Goal: Task Accomplishment & Management: Use online tool/utility

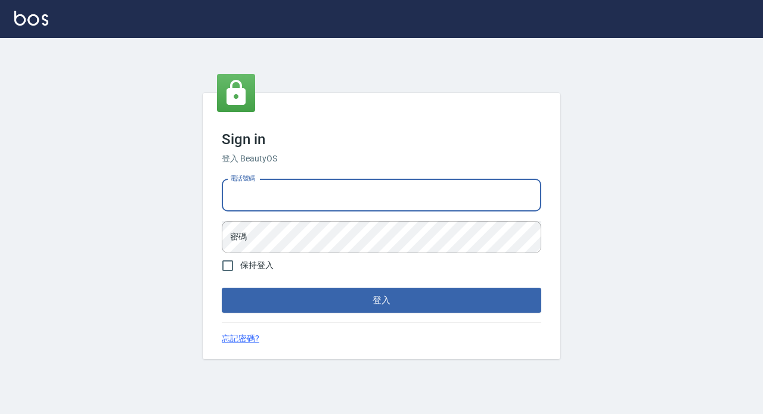
click at [317, 200] on input "電話號碼" at bounding box center [381, 195] width 319 height 32
type input "89729295"
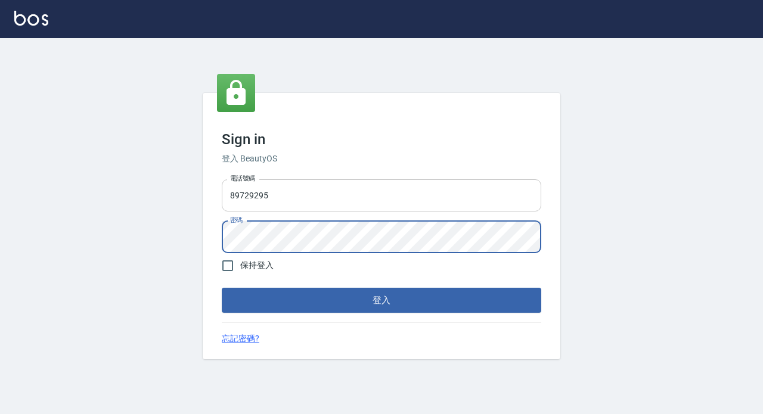
click at [222, 288] on button "登入" at bounding box center [381, 300] width 319 height 25
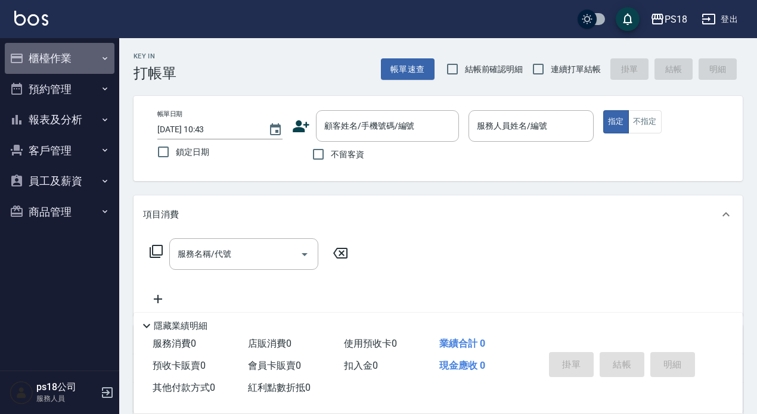
click at [61, 60] on button "櫃檯作業" at bounding box center [60, 58] width 110 height 31
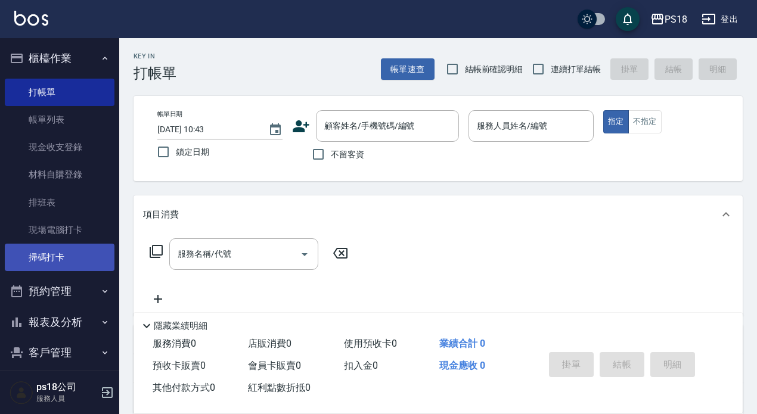
click at [72, 263] on link "掃碼打卡" at bounding box center [60, 257] width 110 height 27
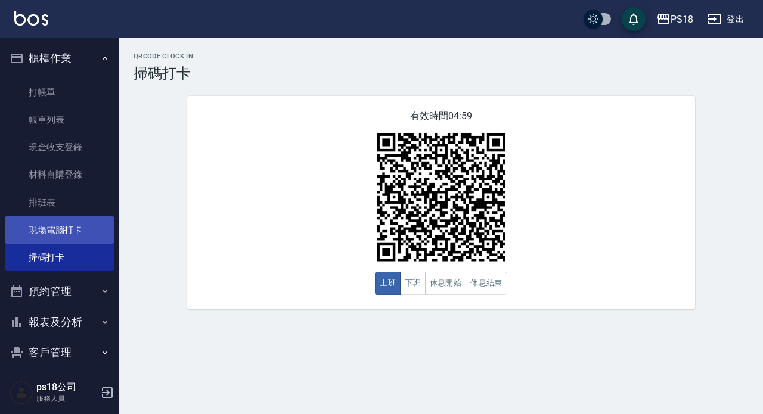
click at [71, 227] on link "現場電腦打卡" at bounding box center [60, 229] width 110 height 27
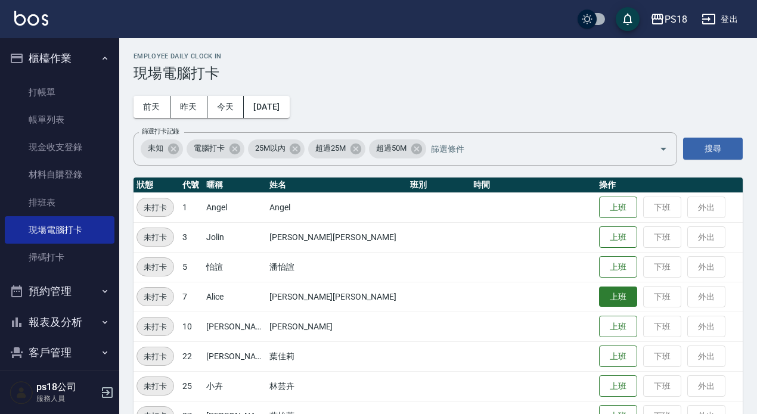
click at [599, 301] on button "上班" at bounding box center [618, 297] width 38 height 21
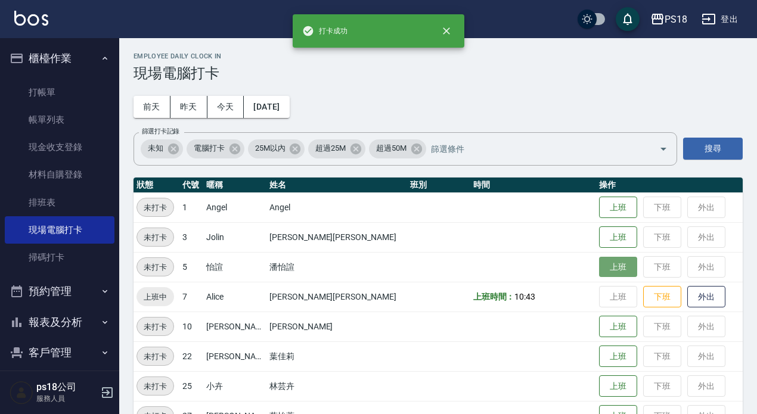
click at [599, 267] on button "上班" at bounding box center [618, 267] width 38 height 21
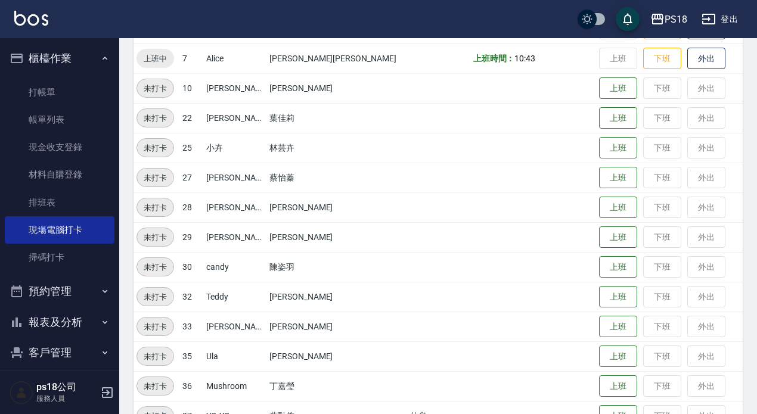
scroll to position [270, 0]
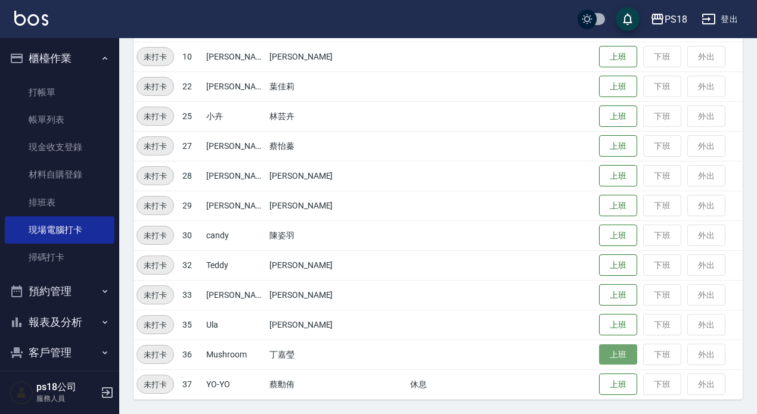
click at [599, 356] on button "上班" at bounding box center [618, 355] width 38 height 21
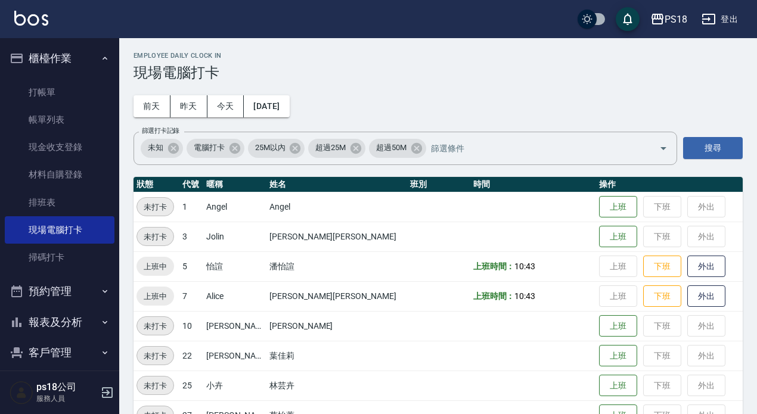
scroll to position [0, 0]
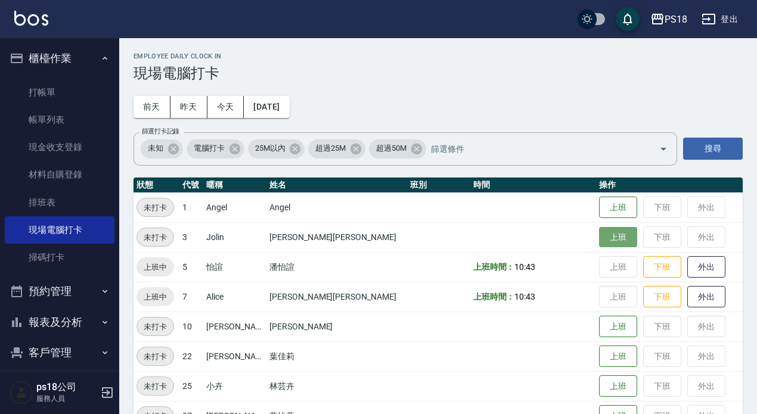
click at [599, 241] on button "上班" at bounding box center [618, 237] width 38 height 21
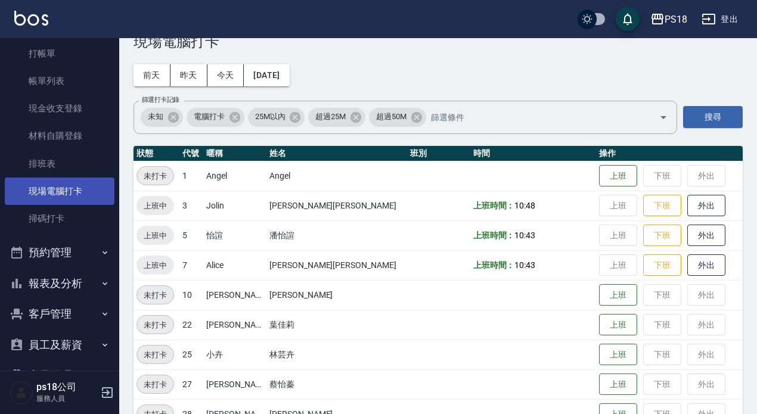
scroll to position [60, 0]
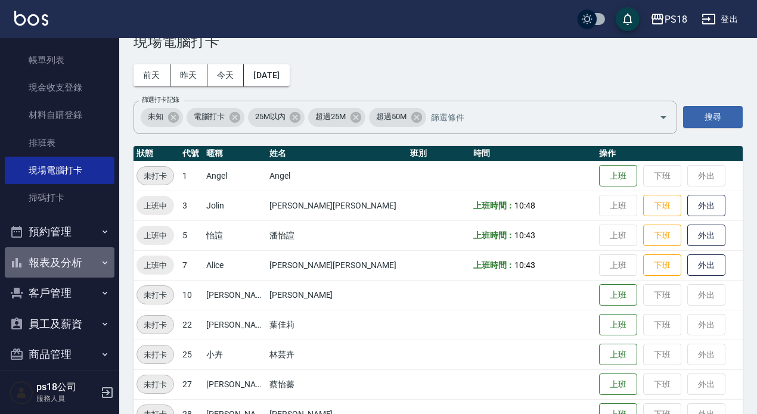
click at [61, 260] on button "報表及分析" at bounding box center [60, 262] width 110 height 31
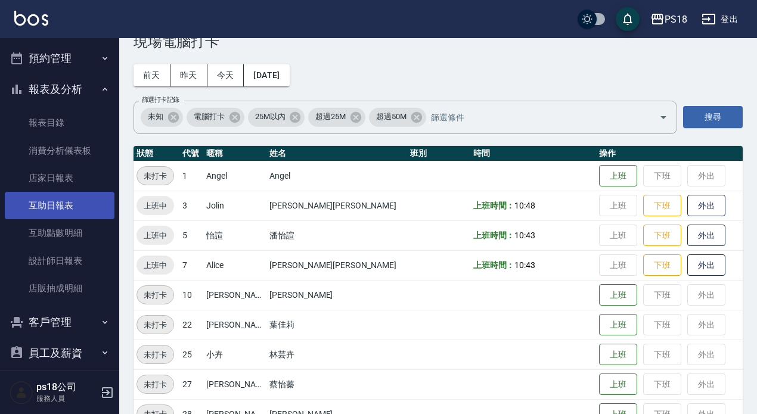
scroll to position [238, 0]
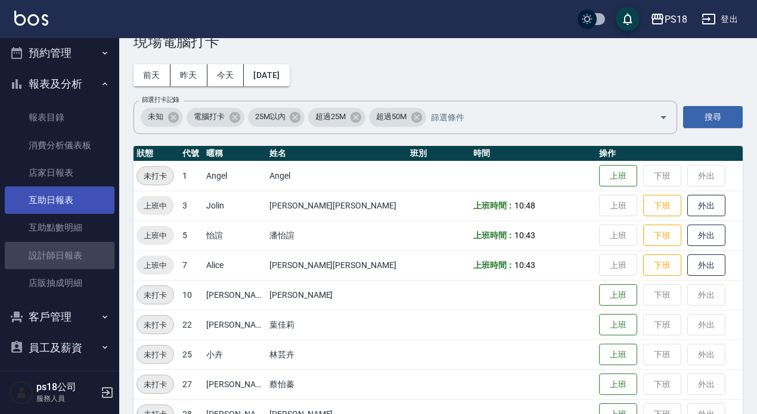
click at [63, 260] on link "設計師日報表" at bounding box center [60, 255] width 110 height 27
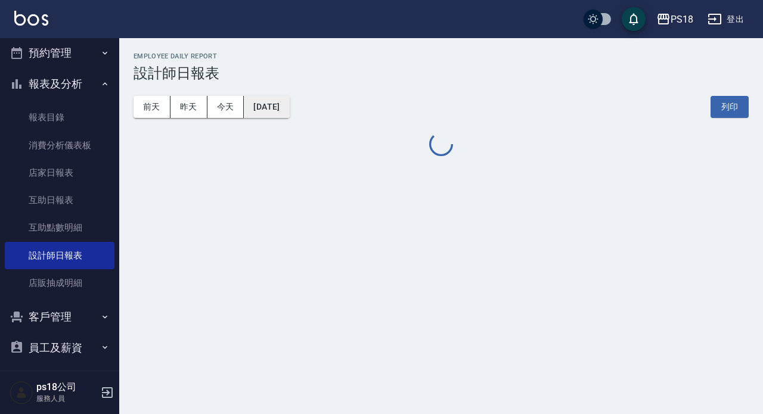
click at [274, 114] on button "[DATE]" at bounding box center [266, 107] width 45 height 22
click at [281, 117] on button "[DATE]" at bounding box center [266, 107] width 45 height 22
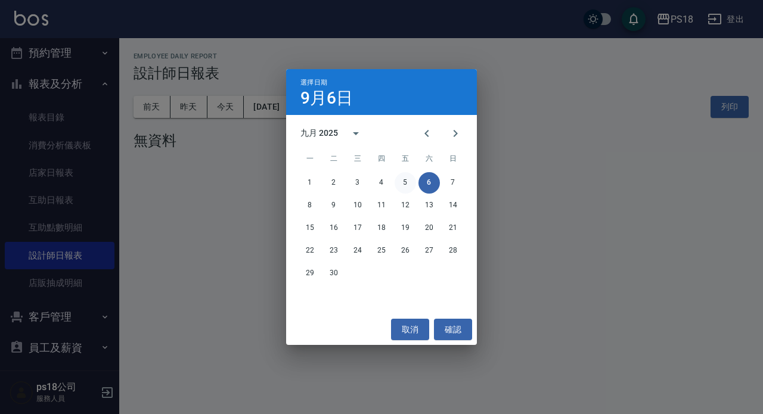
click at [404, 185] on button "5" at bounding box center [405, 182] width 21 height 21
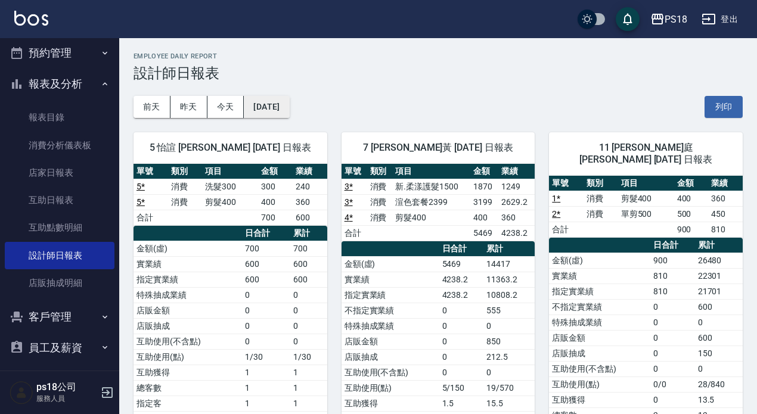
click at [286, 110] on button "[DATE]" at bounding box center [266, 107] width 45 height 22
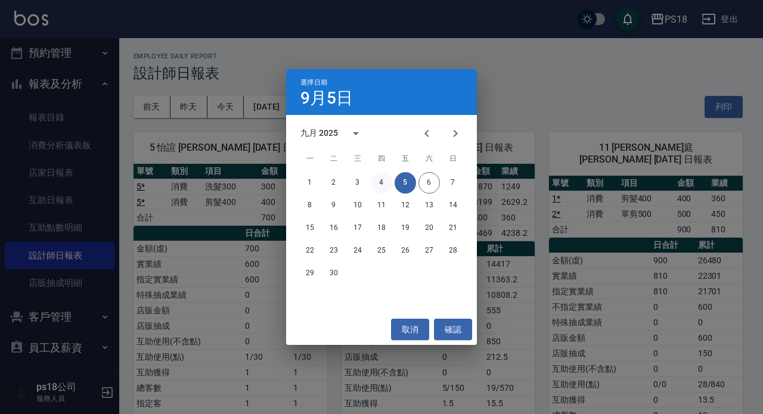
click at [386, 181] on button "4" at bounding box center [381, 182] width 21 height 21
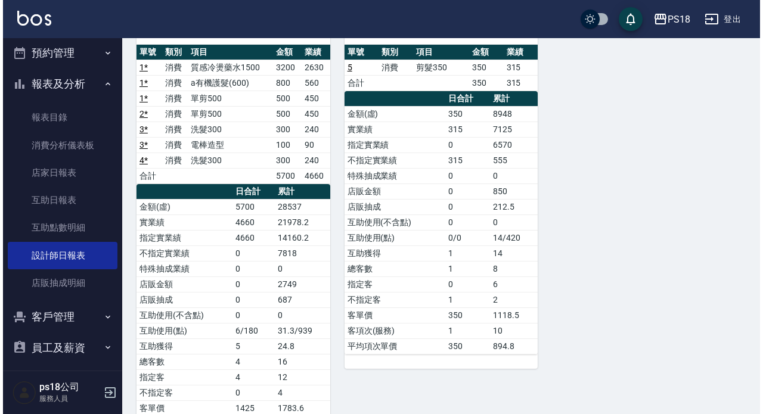
scroll to position [60, 0]
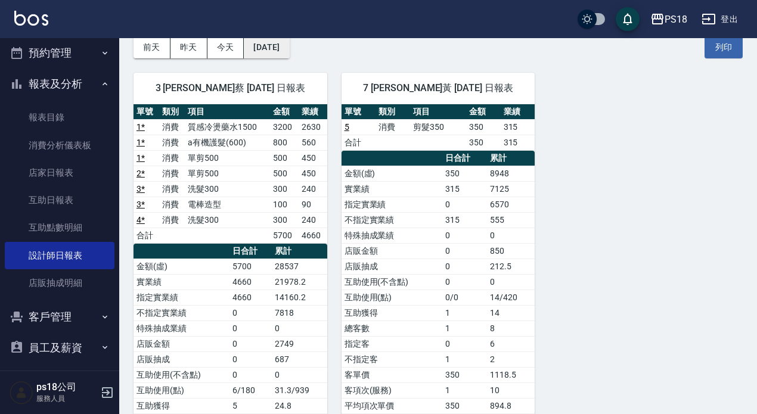
click at [280, 48] on button "[DATE]" at bounding box center [266, 47] width 45 height 22
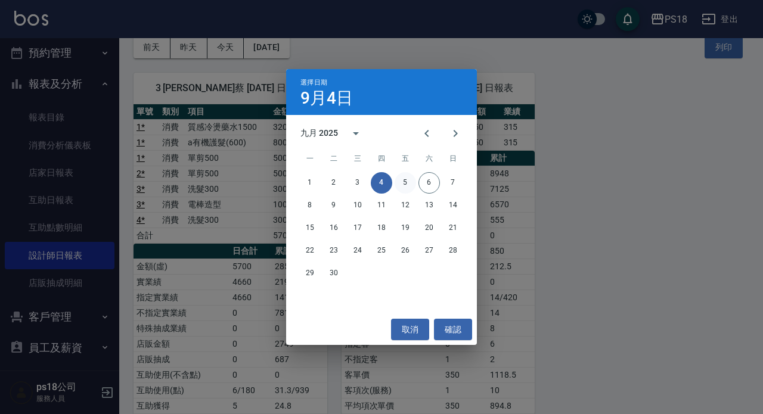
click at [399, 179] on button "5" at bounding box center [405, 182] width 21 height 21
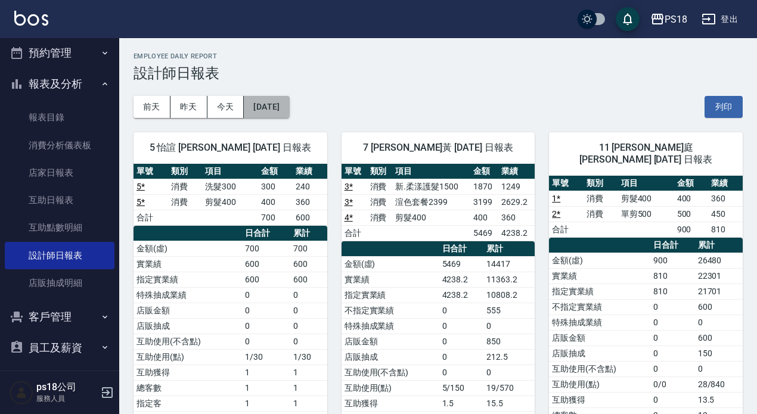
click at [289, 103] on button "[DATE]" at bounding box center [266, 107] width 45 height 22
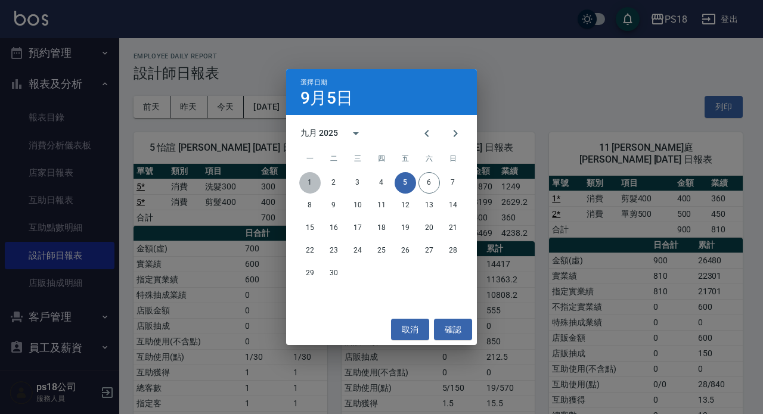
click at [308, 179] on button "1" at bounding box center [309, 182] width 21 height 21
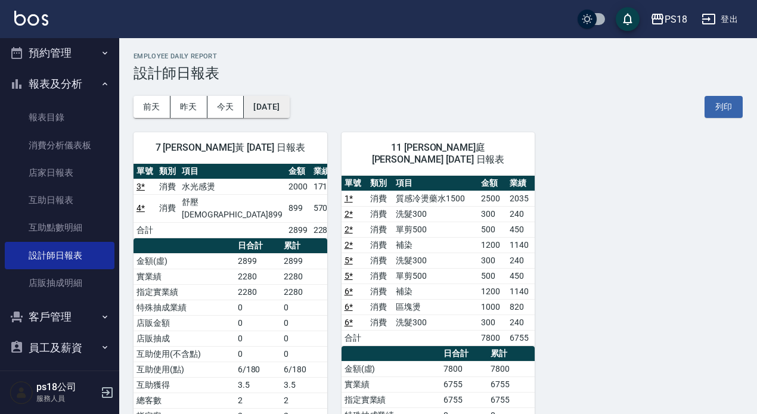
click at [289, 106] on button "[DATE]" at bounding box center [266, 107] width 45 height 22
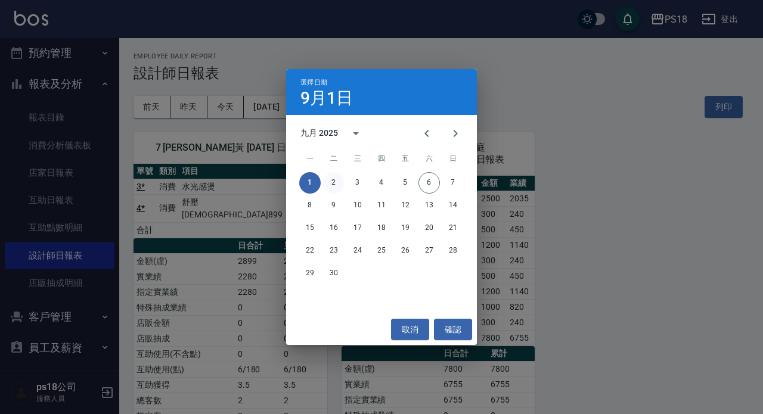
click at [340, 185] on button "2" at bounding box center [333, 182] width 21 height 21
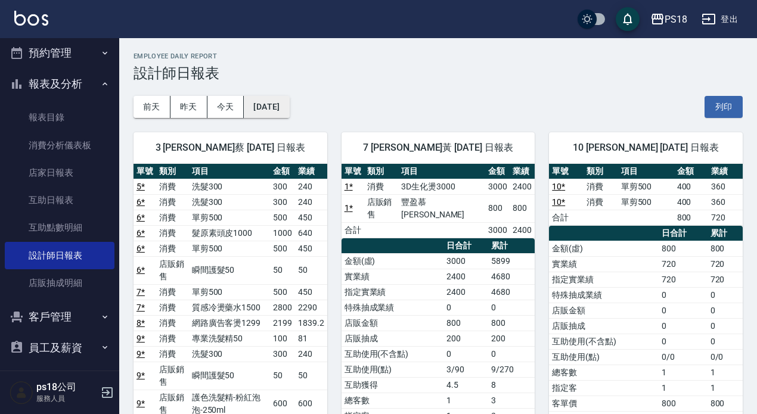
click at [289, 104] on button "[DATE]" at bounding box center [266, 107] width 45 height 22
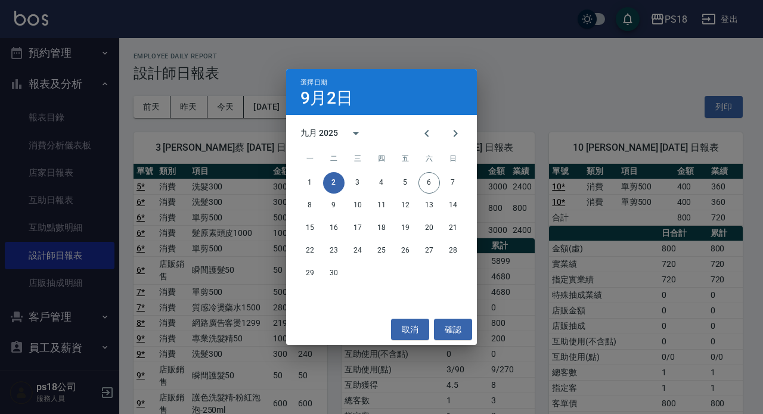
click at [355, 170] on span "三" at bounding box center [357, 159] width 21 height 24
click at [361, 176] on button "3" at bounding box center [357, 182] width 21 height 21
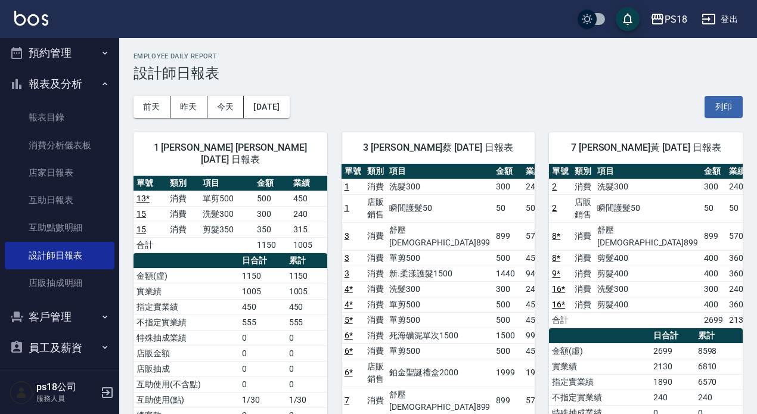
click at [311, 81] on h3 "設計師日報表" at bounding box center [438, 73] width 609 height 17
click at [283, 101] on button "[DATE]" at bounding box center [266, 107] width 45 height 22
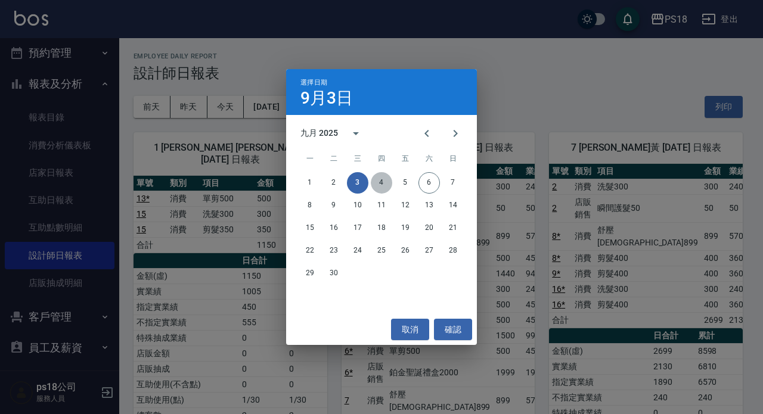
click at [386, 188] on button "4" at bounding box center [381, 182] width 21 height 21
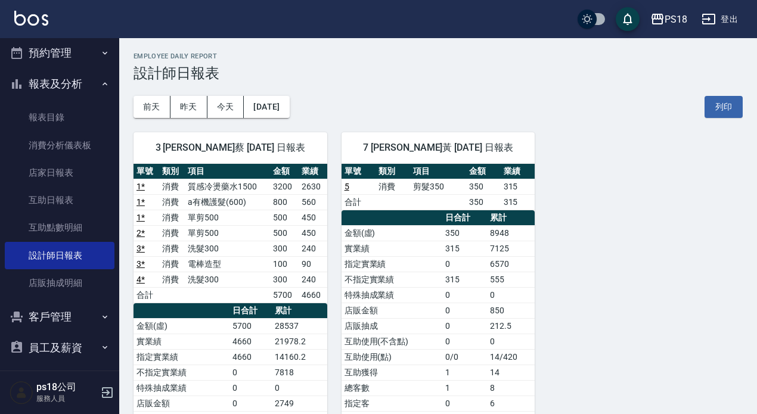
click at [271, 89] on div "前天 昨天 今天 2025/09/04 列印" at bounding box center [438, 107] width 609 height 51
click at [289, 113] on button "[DATE]" at bounding box center [266, 107] width 45 height 22
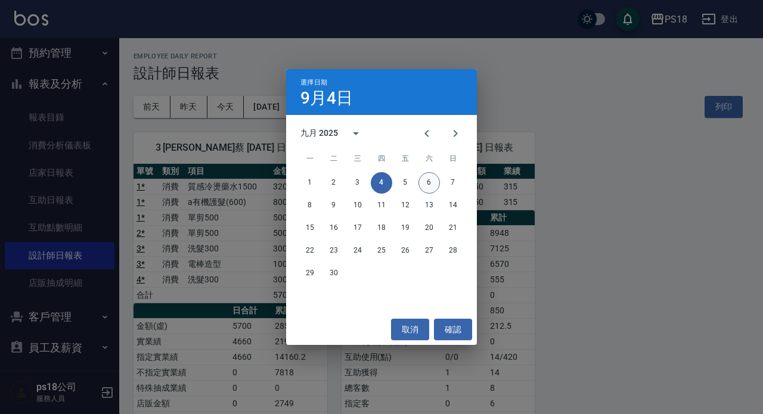
click at [428, 186] on button "6" at bounding box center [428, 182] width 21 height 21
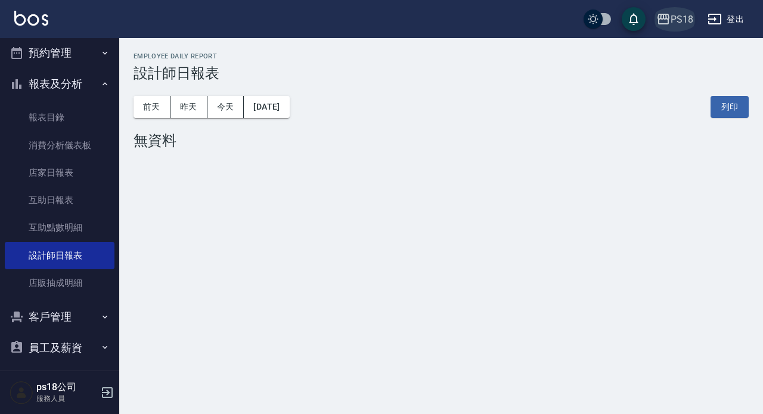
click at [678, 12] on div "PS18" at bounding box center [682, 19] width 23 height 15
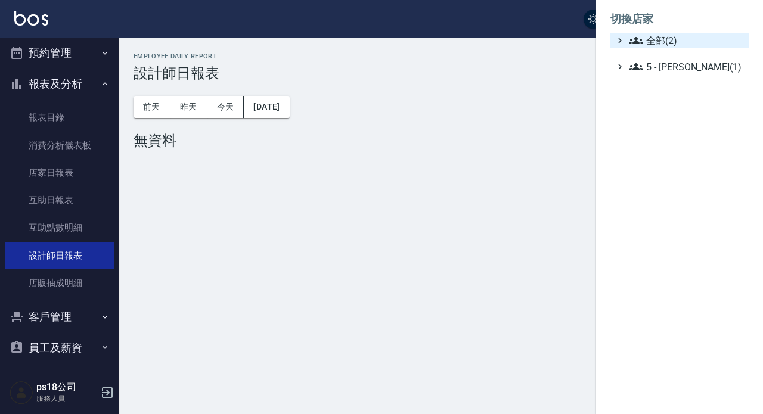
click at [668, 44] on span "全部(2)" at bounding box center [686, 40] width 115 height 14
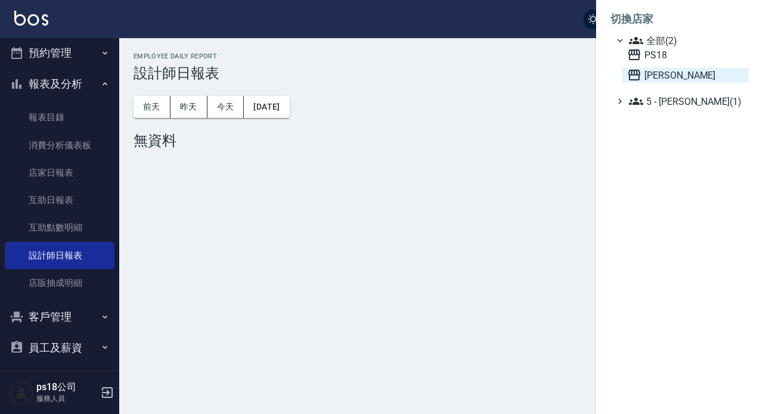
click at [658, 75] on span "上越三和" at bounding box center [685, 75] width 117 height 14
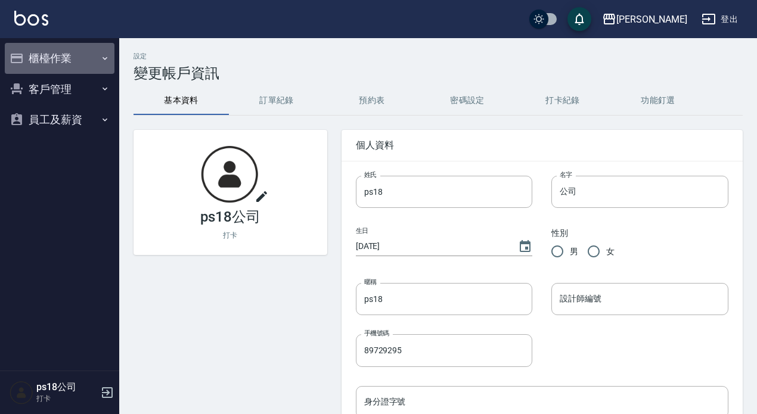
click at [39, 56] on button "櫃檯作業" at bounding box center [60, 58] width 110 height 31
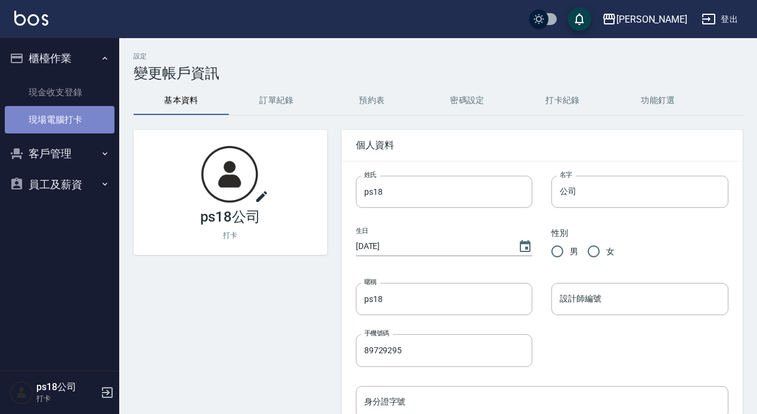
click at [44, 114] on link "現場電腦打卡" at bounding box center [60, 119] width 110 height 27
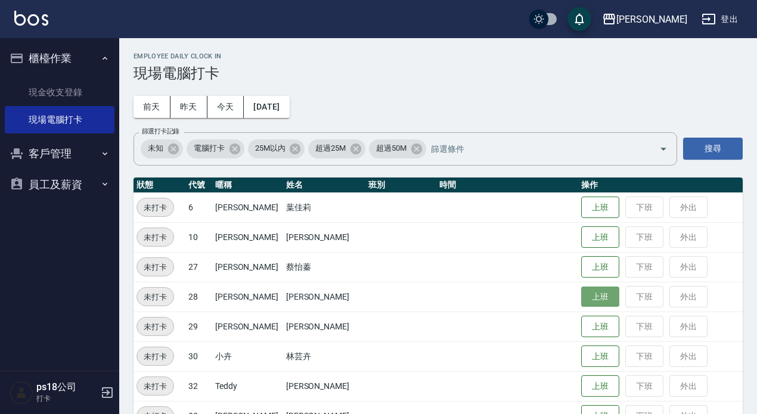
click at [581, 294] on button "上班" at bounding box center [600, 297] width 38 height 21
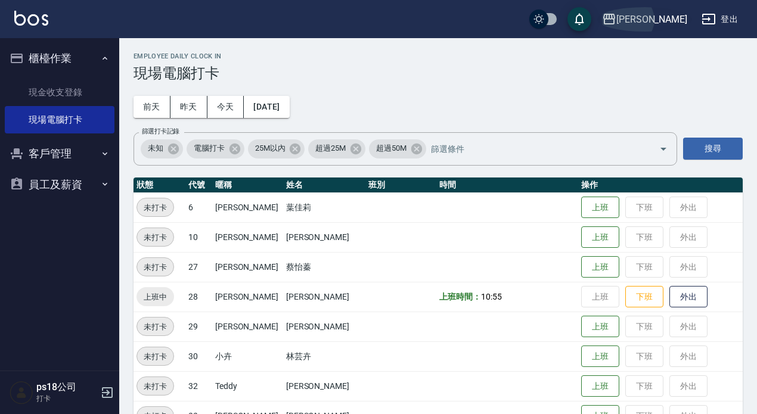
click at [660, 13] on div "[PERSON_NAME]" at bounding box center [651, 19] width 71 height 15
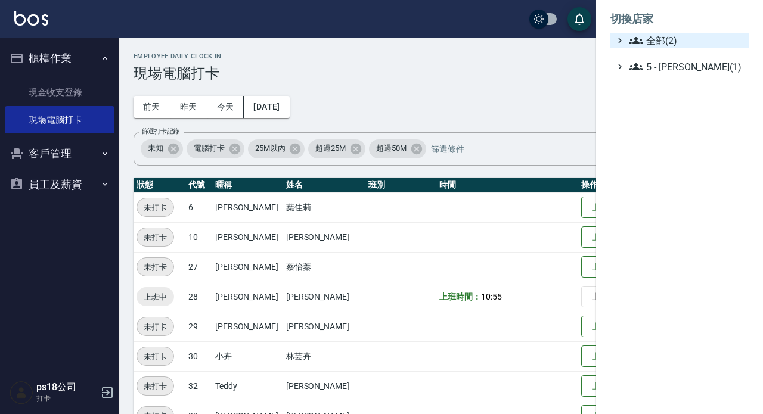
click at [655, 35] on span "全部(2)" at bounding box center [686, 40] width 115 height 14
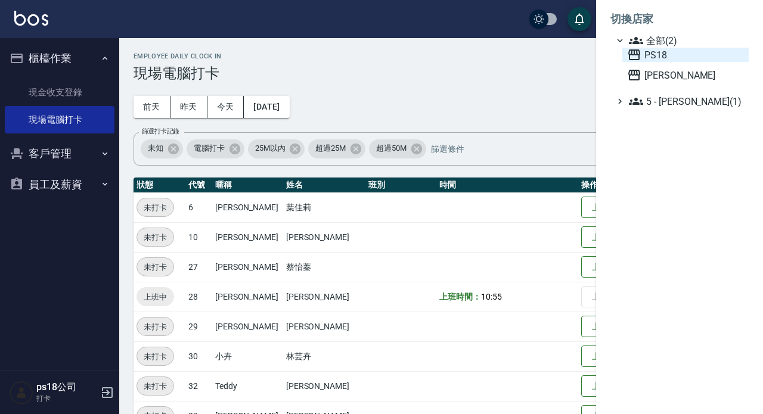
click at [662, 52] on span "PS18" at bounding box center [685, 55] width 117 height 14
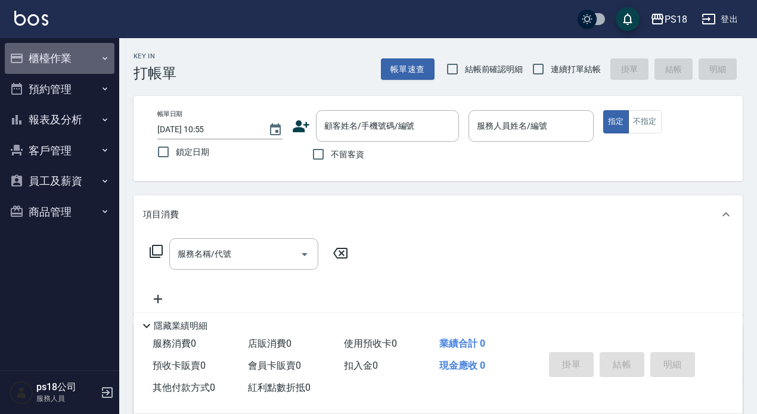
click at [80, 58] on button "櫃檯作業" at bounding box center [60, 58] width 110 height 31
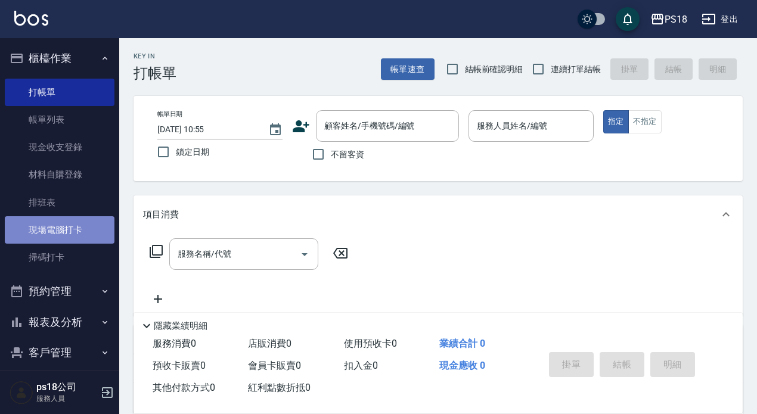
click at [95, 230] on link "現場電腦打卡" at bounding box center [60, 229] width 110 height 27
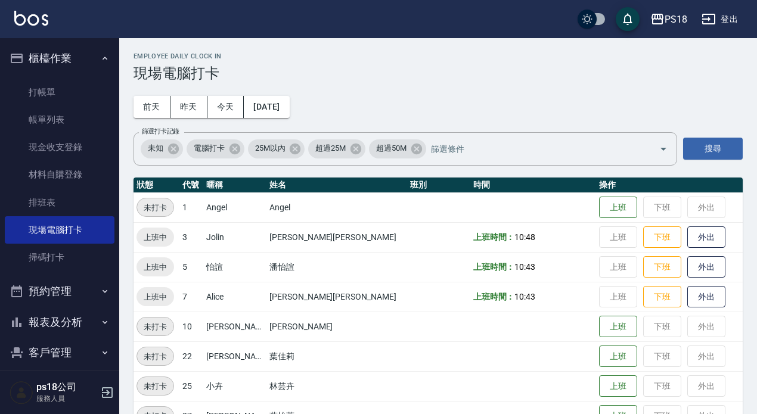
scroll to position [32, 0]
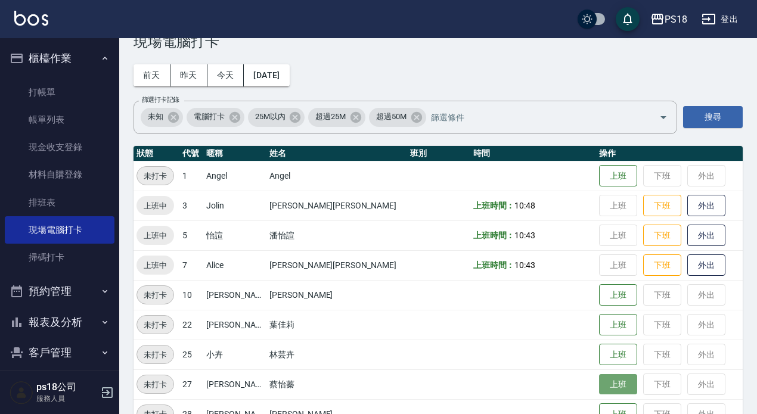
click at [599, 381] on button "上班" at bounding box center [618, 384] width 38 height 21
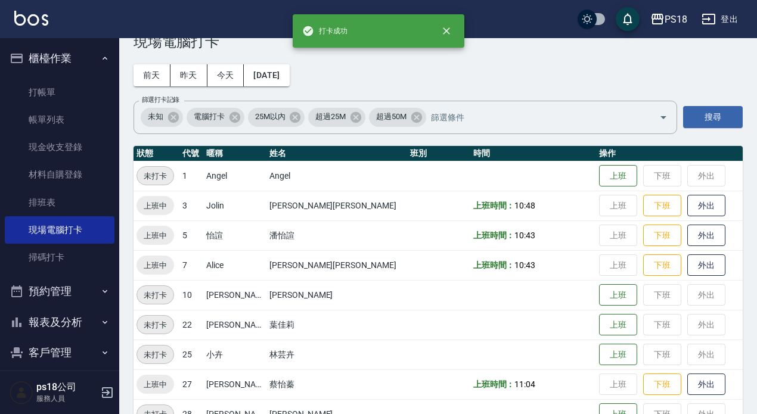
click at [756, 266] on div "Employee Daily Clock In 現場電腦打卡 [DATE] [DATE] [DATE] [DATE] 篩選打卡記錄 未知 電腦打卡 25M以內…" at bounding box center [438, 330] width 638 height 646
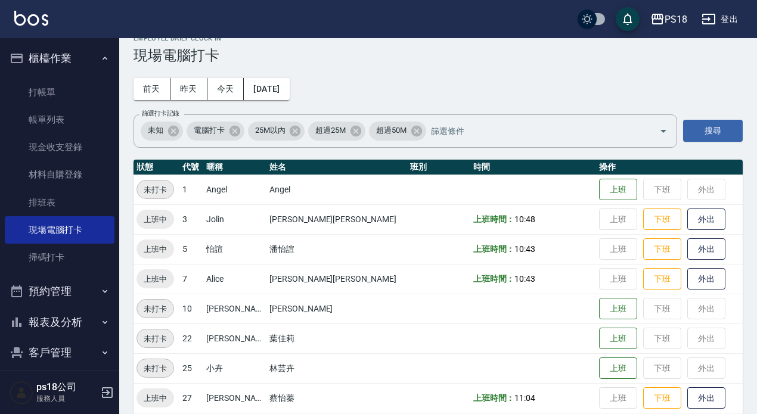
scroll to position [0, 0]
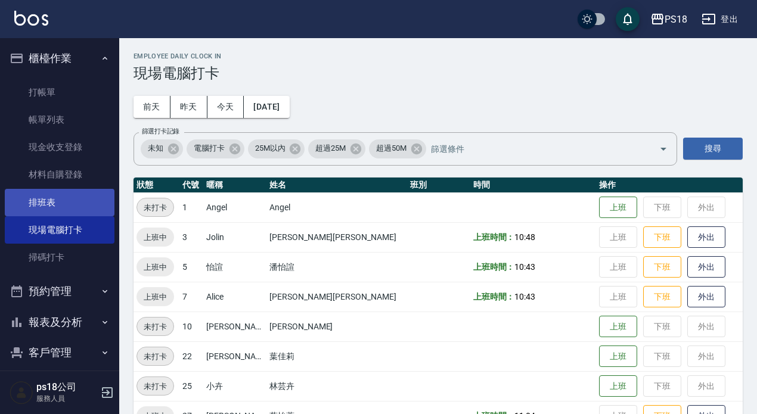
click at [70, 209] on link "排班表" at bounding box center [60, 202] width 110 height 27
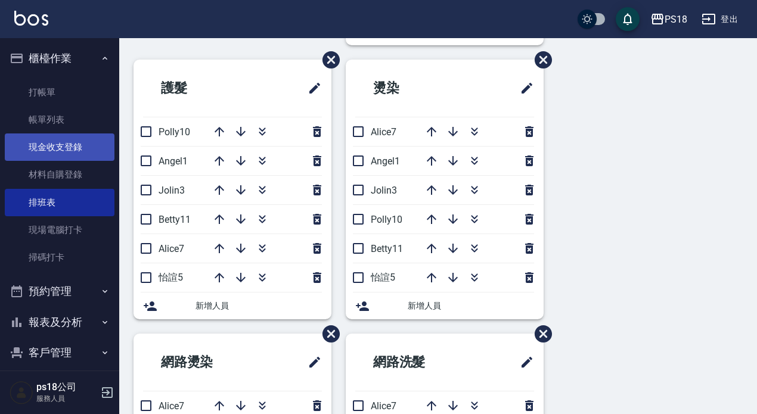
scroll to position [281, 0]
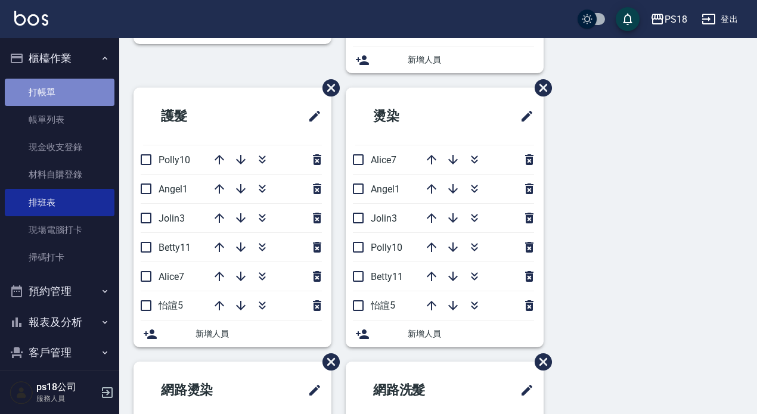
click at [66, 94] on link "打帳單" at bounding box center [60, 92] width 110 height 27
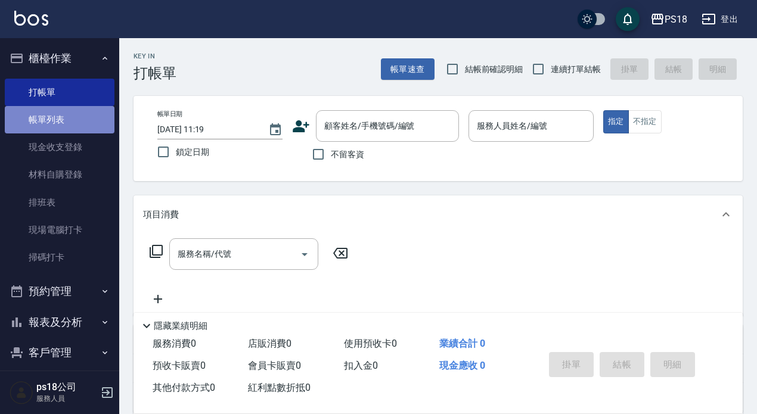
click at [86, 128] on link "帳單列表" at bounding box center [60, 119] width 110 height 27
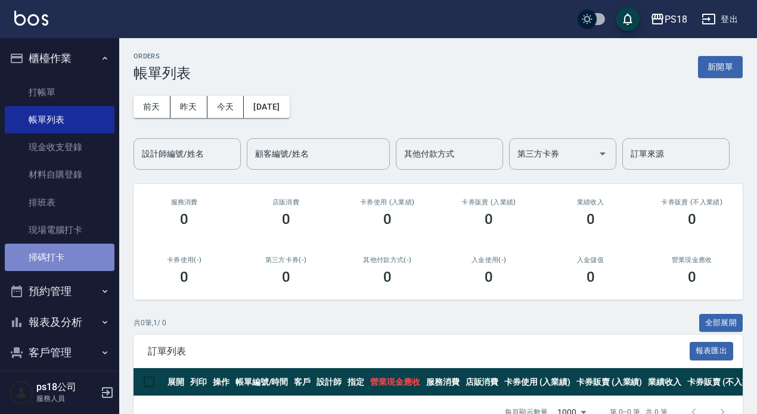
click at [77, 260] on link "掃碼打卡" at bounding box center [60, 257] width 110 height 27
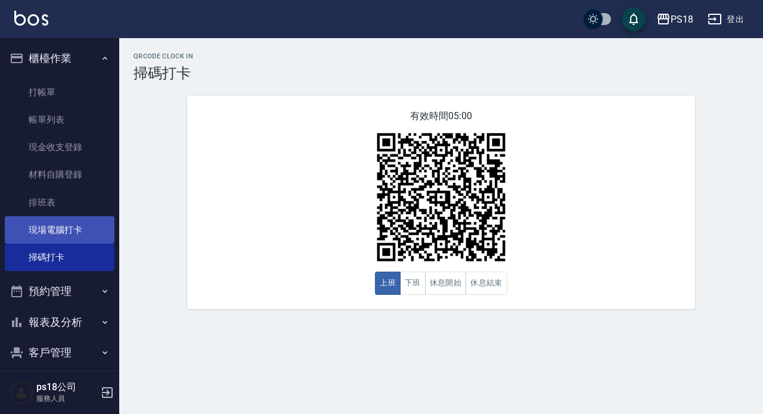
click at [89, 229] on link "現場電腦打卡" at bounding box center [60, 229] width 110 height 27
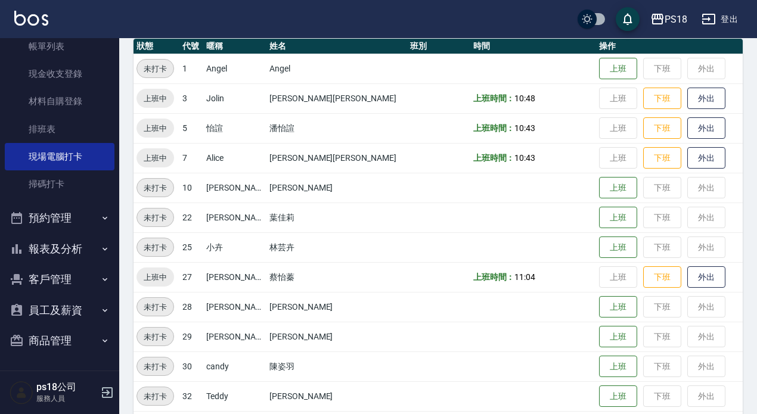
scroll to position [238, 0]
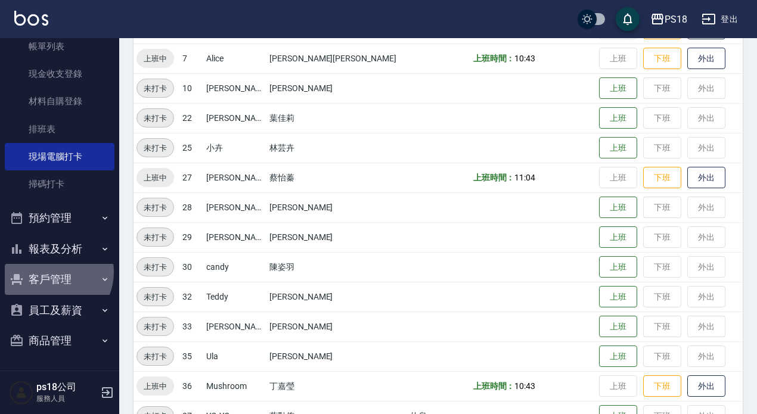
click at [49, 272] on button "客戶管理" at bounding box center [60, 279] width 110 height 31
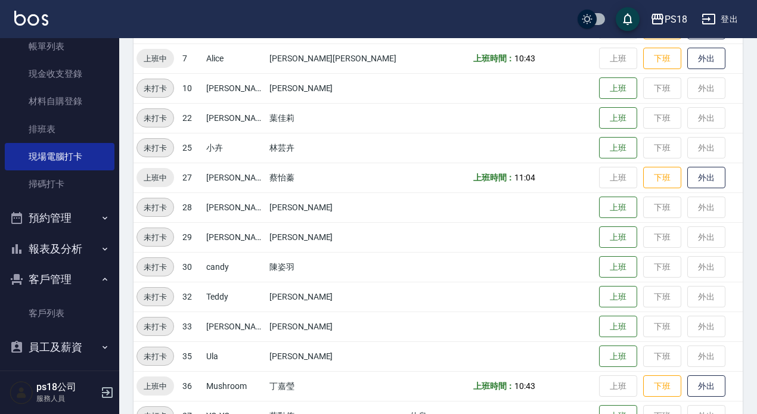
scroll to position [110, 0]
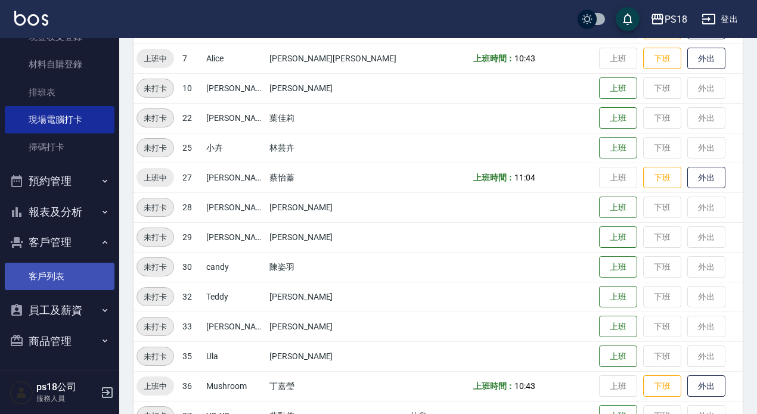
click at [51, 276] on link "客戶列表" at bounding box center [60, 276] width 110 height 27
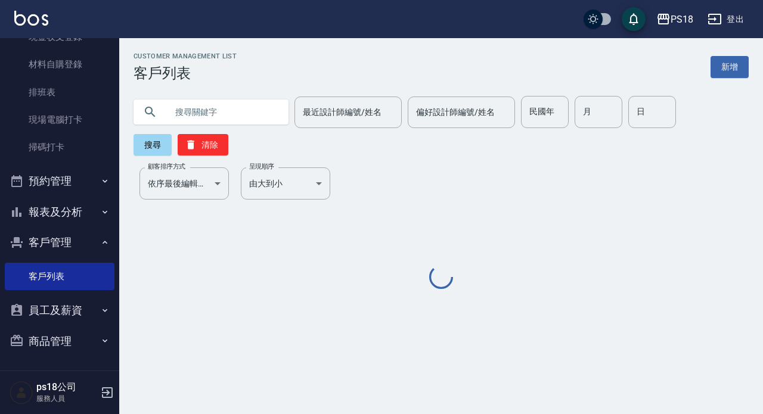
click at [222, 114] on input "text" at bounding box center [223, 112] width 112 height 32
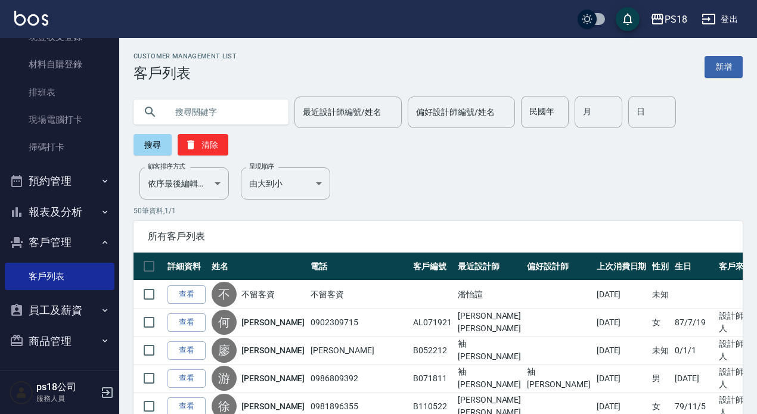
click at [201, 111] on input "text" at bounding box center [223, 112] width 112 height 32
type input "r"
type input "價"
click at [257, 116] on input "佳" at bounding box center [223, 112] width 112 height 32
type input "[PERSON_NAME]"
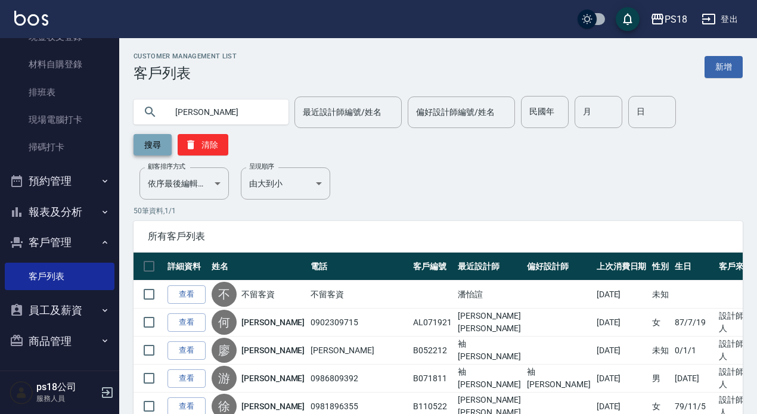
click at [154, 141] on button "搜尋" at bounding box center [153, 144] width 38 height 21
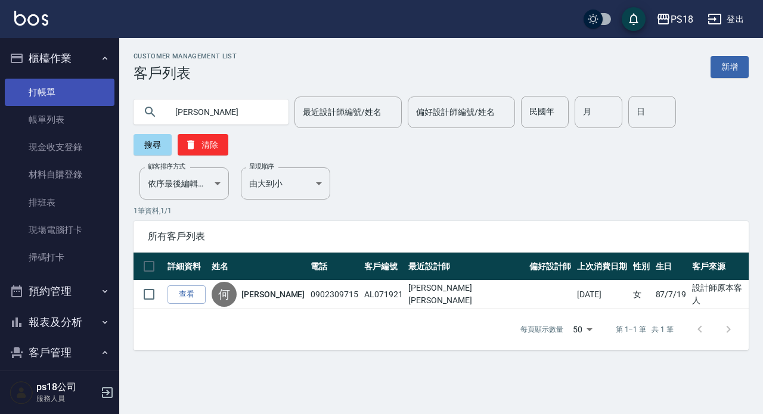
drag, startPoint x: 65, startPoint y: 94, endPoint x: 65, endPoint y: 102, distance: 7.7
click at [65, 94] on link "打帳單" at bounding box center [60, 92] width 110 height 27
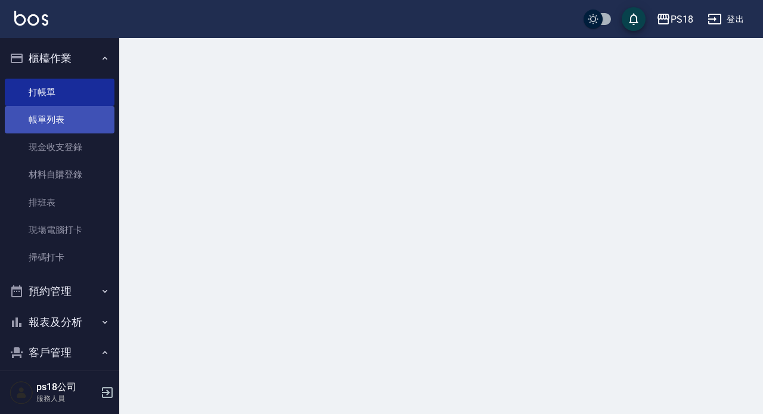
click at [61, 117] on link "帳單列表" at bounding box center [60, 119] width 110 height 27
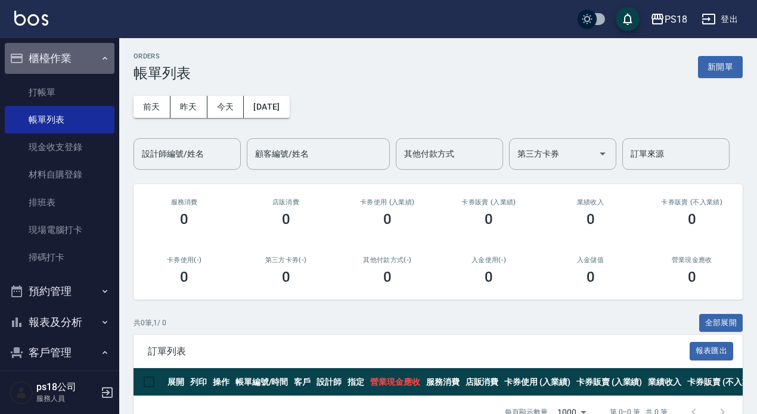
click at [100, 58] on icon "button" at bounding box center [105, 59] width 10 height 10
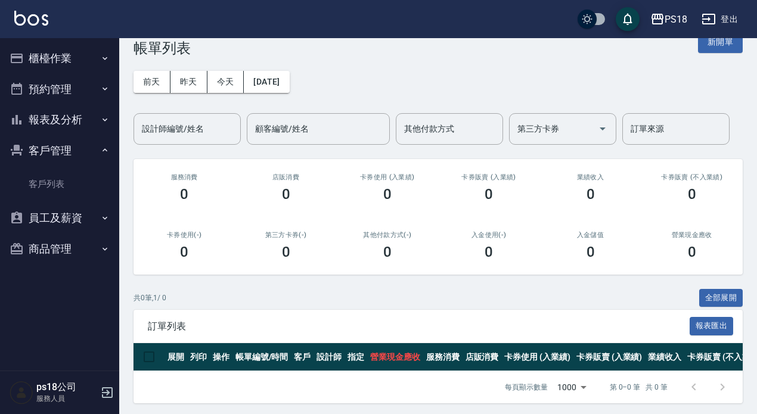
scroll to position [39, 0]
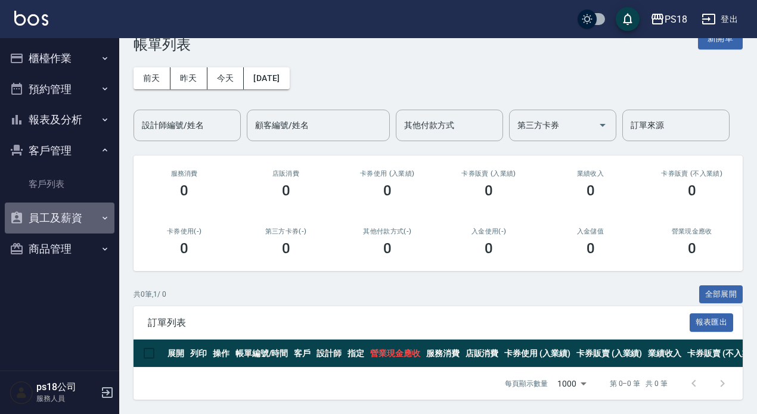
click at [63, 225] on button "員工及薪資" at bounding box center [60, 218] width 110 height 31
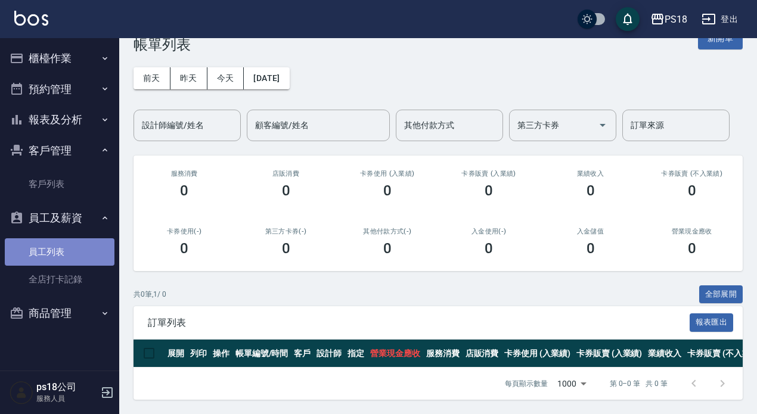
click at [63, 256] on link "員工列表" at bounding box center [60, 251] width 110 height 27
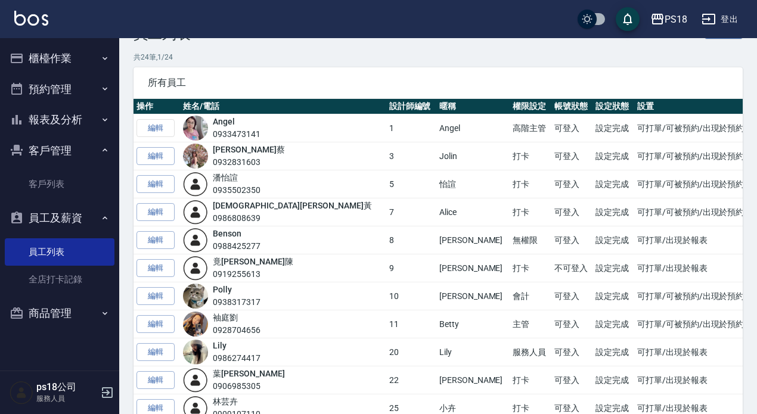
scroll to position [60, 0]
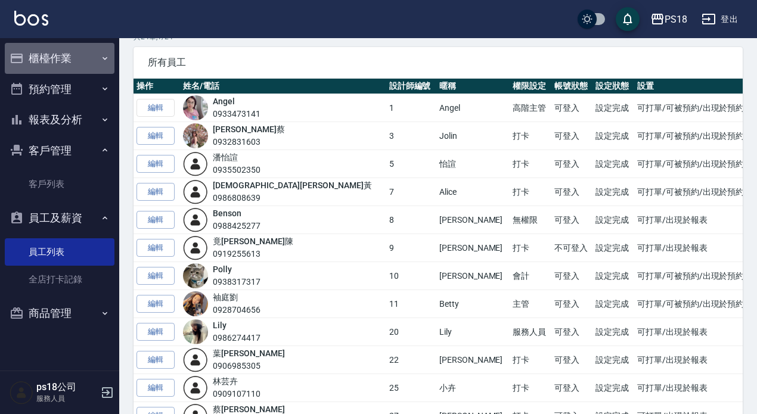
click at [51, 54] on button "櫃檯作業" at bounding box center [60, 58] width 110 height 31
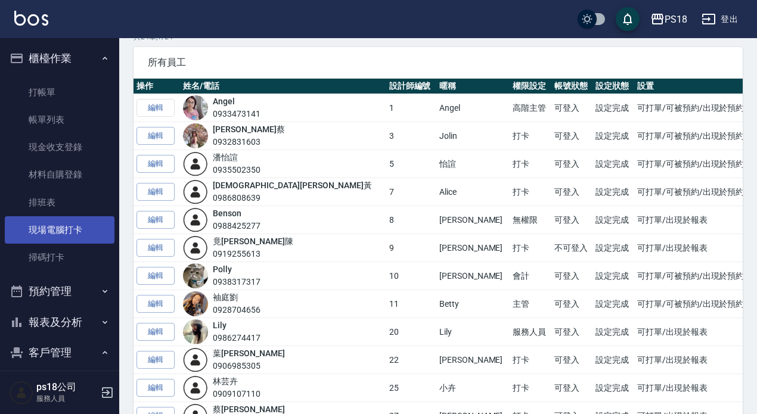
click at [93, 226] on link "現場電腦打卡" at bounding box center [60, 229] width 110 height 27
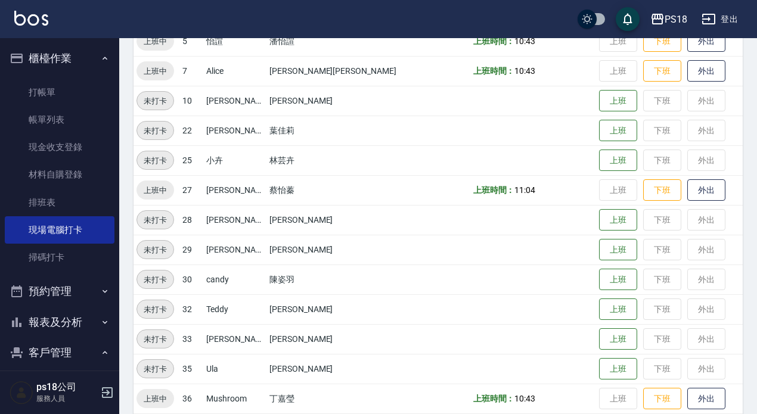
scroll to position [238, 0]
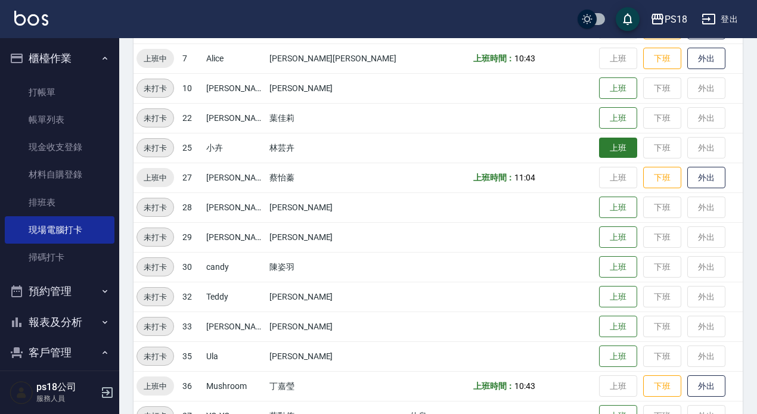
click at [599, 145] on button "上班" at bounding box center [618, 148] width 38 height 21
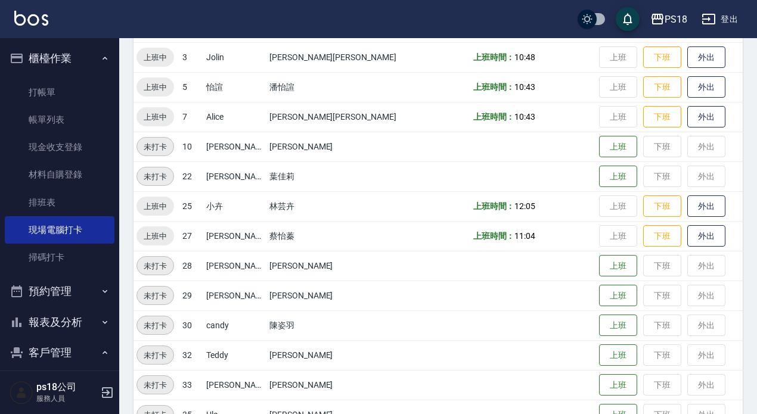
scroll to position [270, 0]
